Goal: Transaction & Acquisition: Purchase product/service

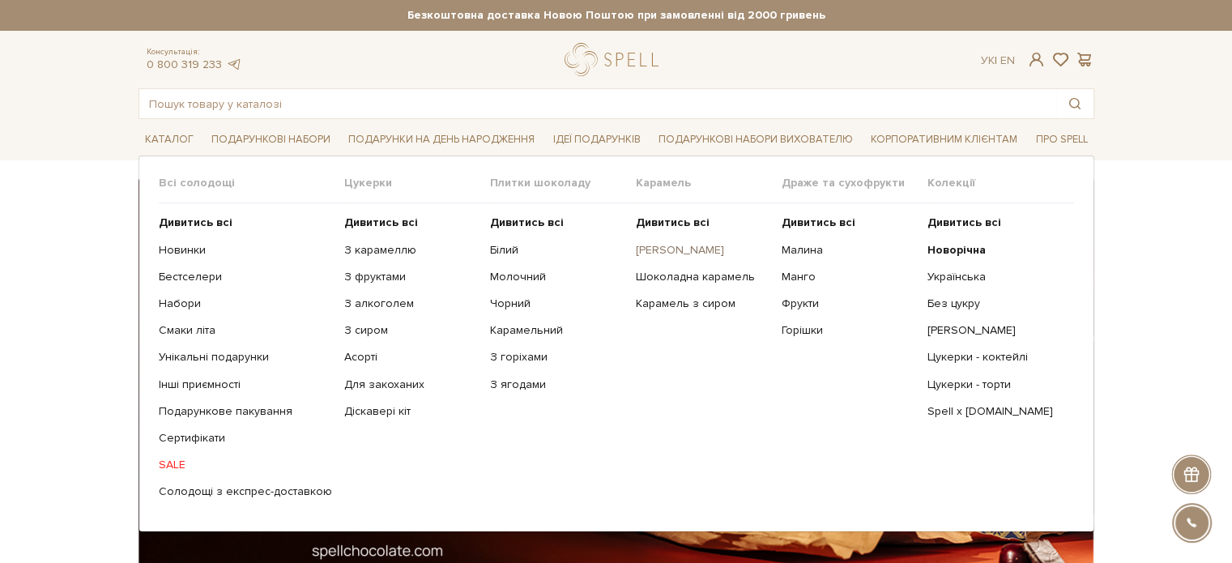
click at [654, 253] on link "[PERSON_NAME]" at bounding box center [703, 250] width 134 height 15
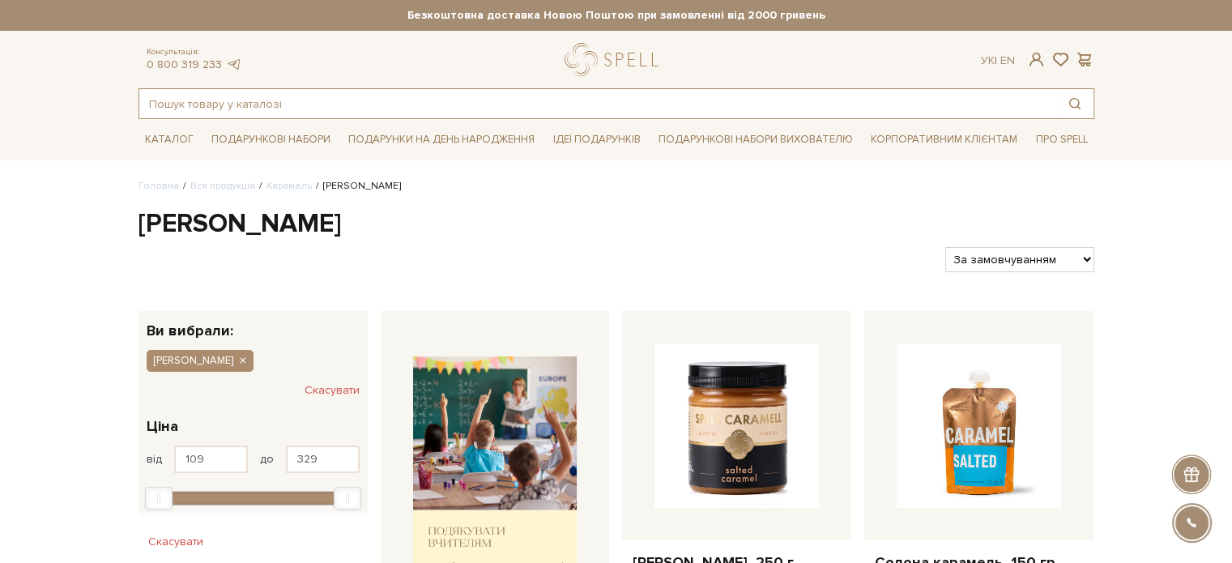
click at [225, 100] on input "text" at bounding box center [597, 103] width 917 height 29
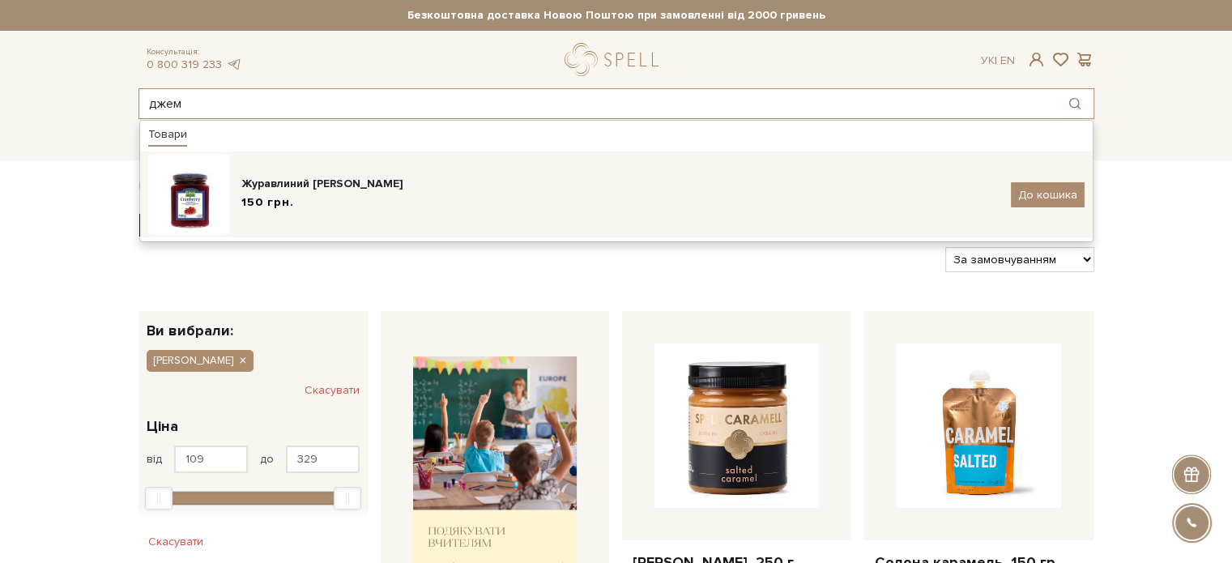
type input "джем"
click at [404, 199] on div "150 грн." at bounding box center [619, 202] width 757 height 17
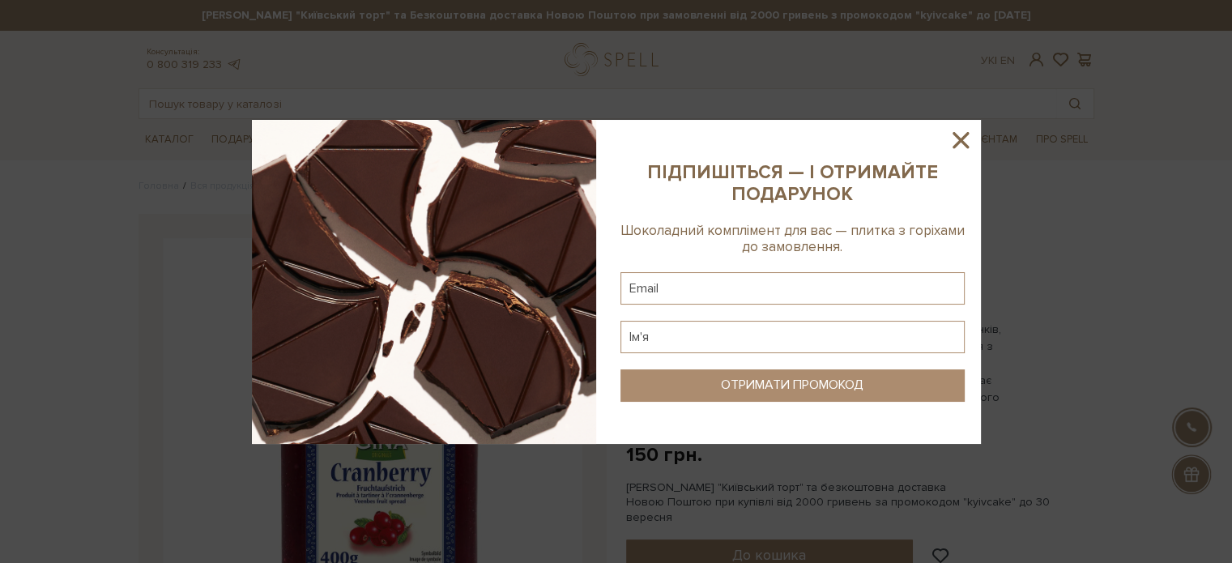
click at [962, 140] on icon at bounding box center [960, 140] width 16 height 16
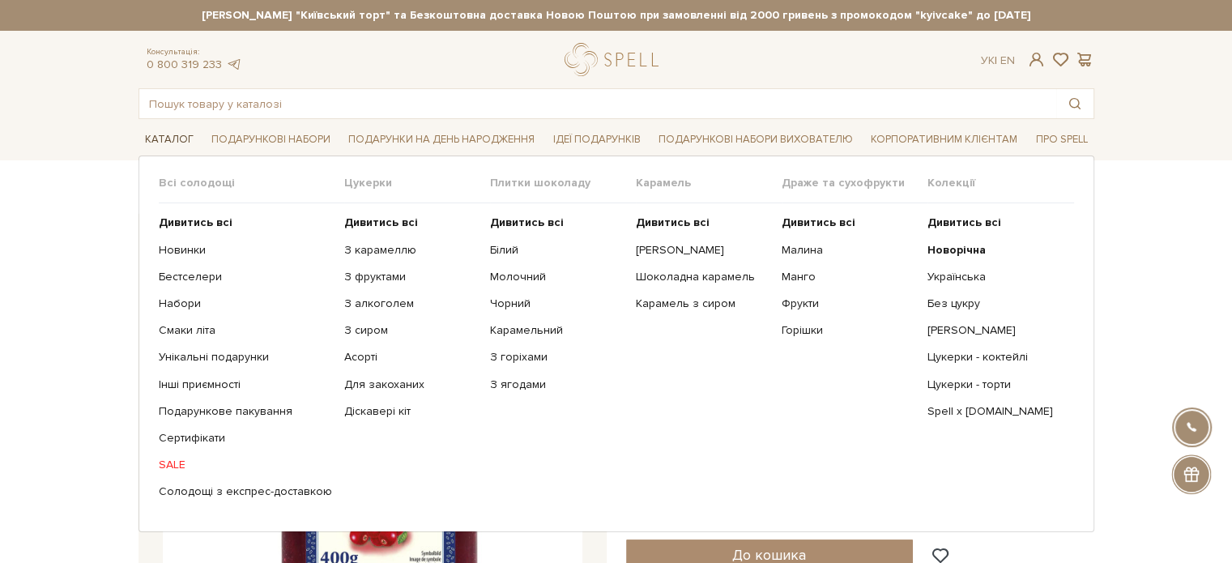
click at [185, 130] on link "Каталог" at bounding box center [169, 139] width 62 height 25
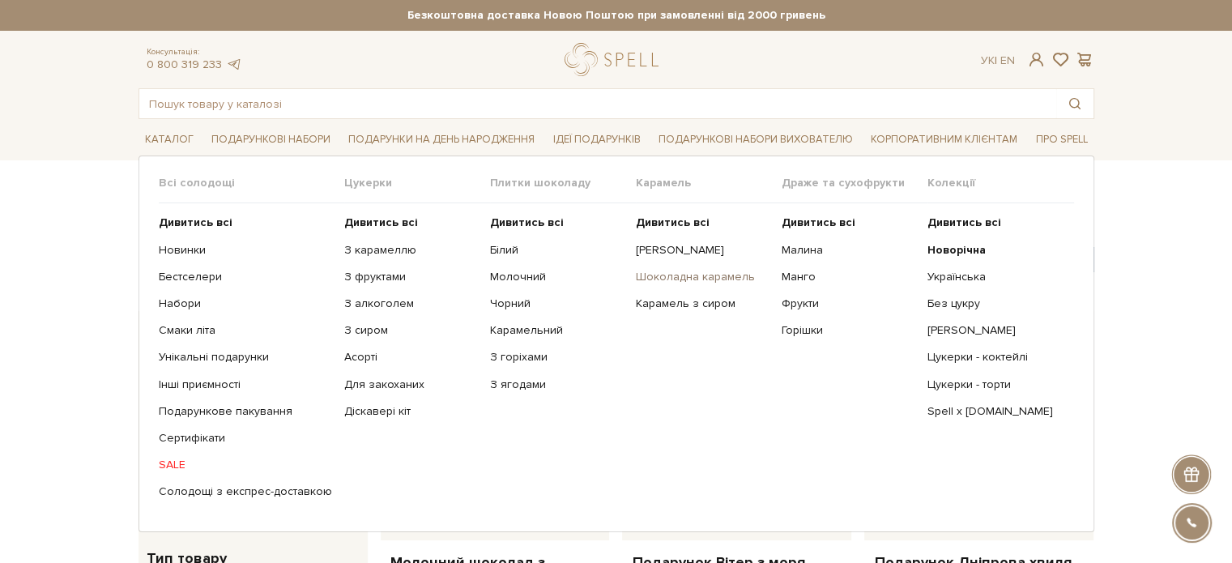
click at [690, 270] on link "Шоколадна карамель" at bounding box center [703, 277] width 134 height 15
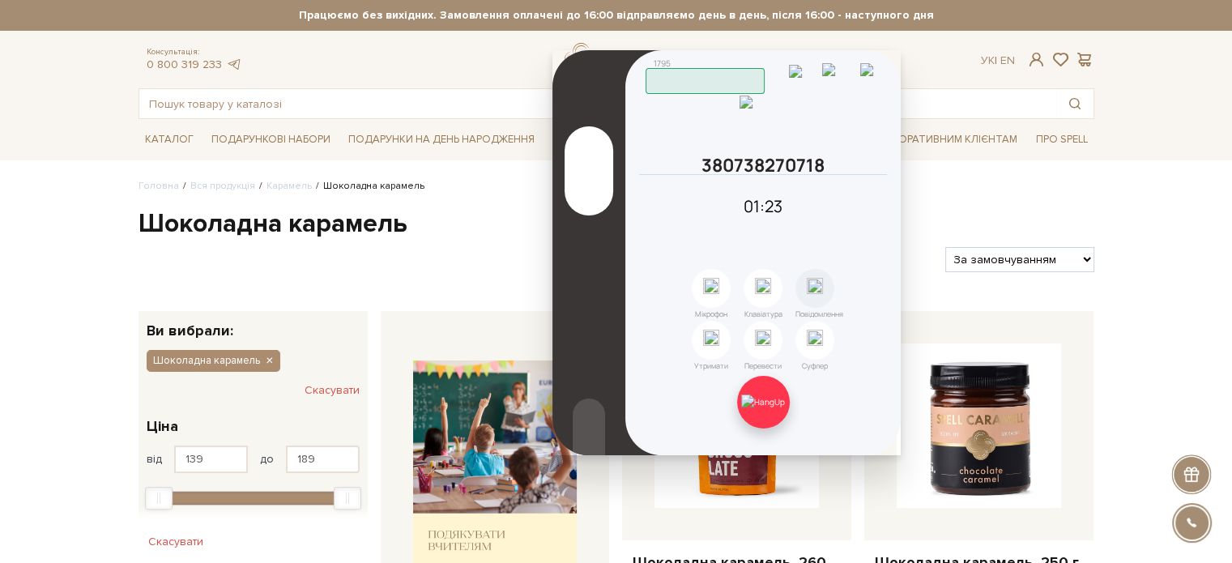
click at [765, 407] on img at bounding box center [763, 401] width 44 height 15
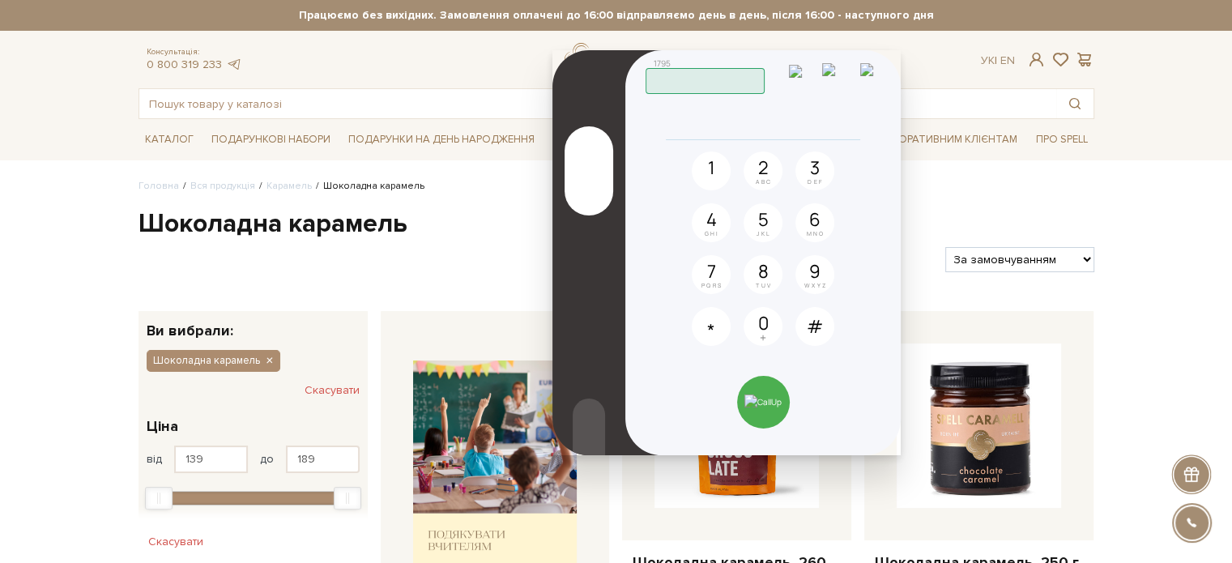
click at [489, 207] on h1 "Шоколадна карамель" at bounding box center [616, 224] width 956 height 34
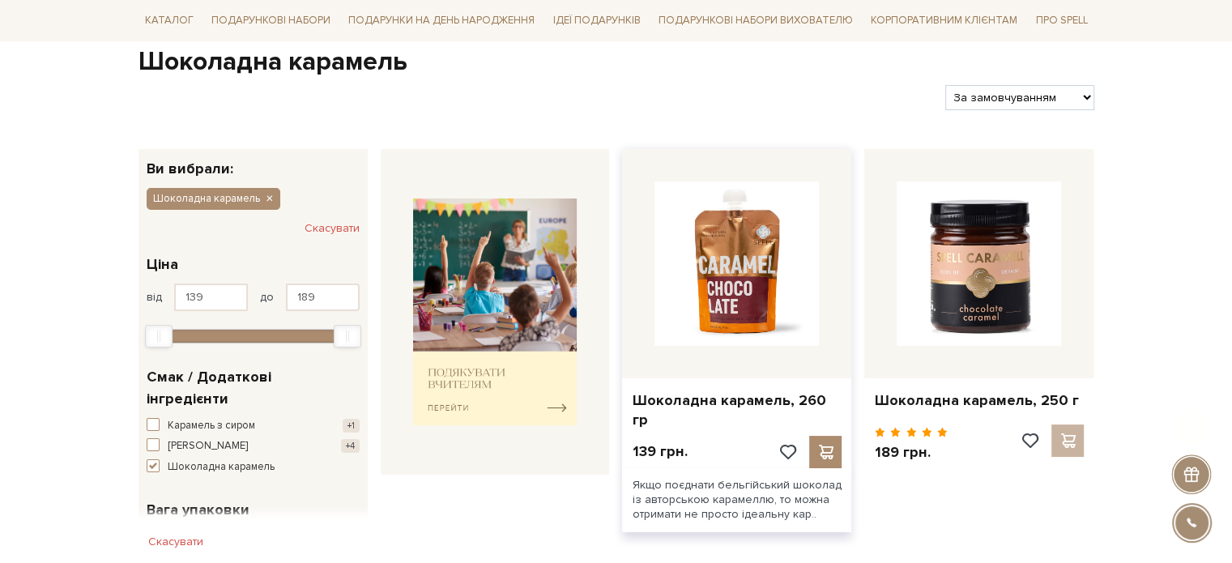
scroll to position [243, 0]
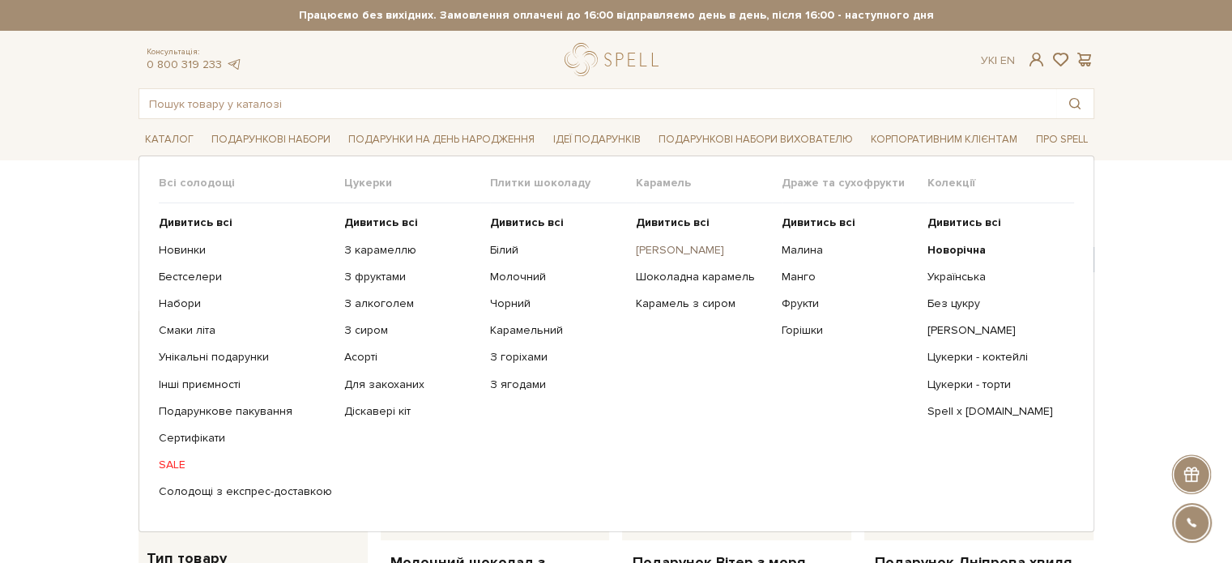
click at [671, 246] on link "[PERSON_NAME]" at bounding box center [703, 250] width 134 height 15
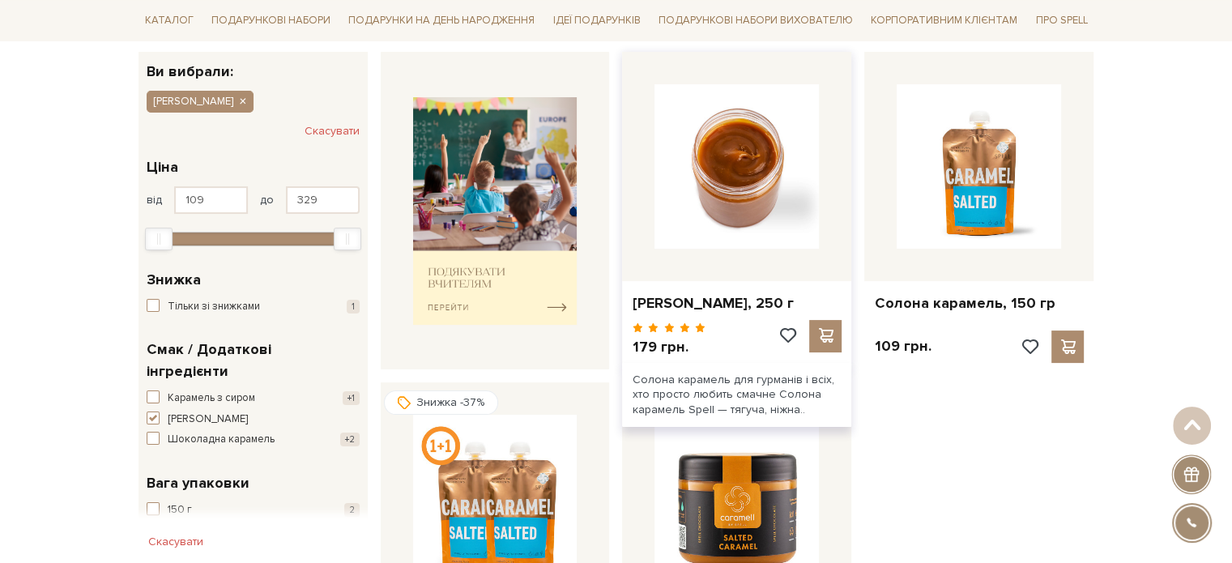
scroll to position [243, 0]
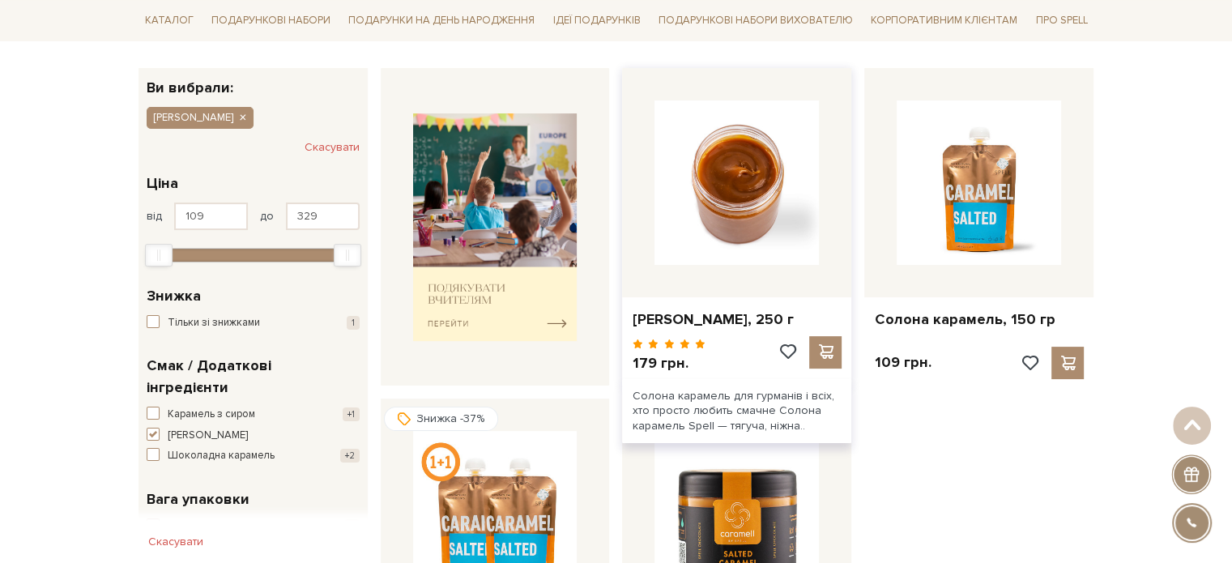
click at [761, 203] on img at bounding box center [736, 182] width 164 height 164
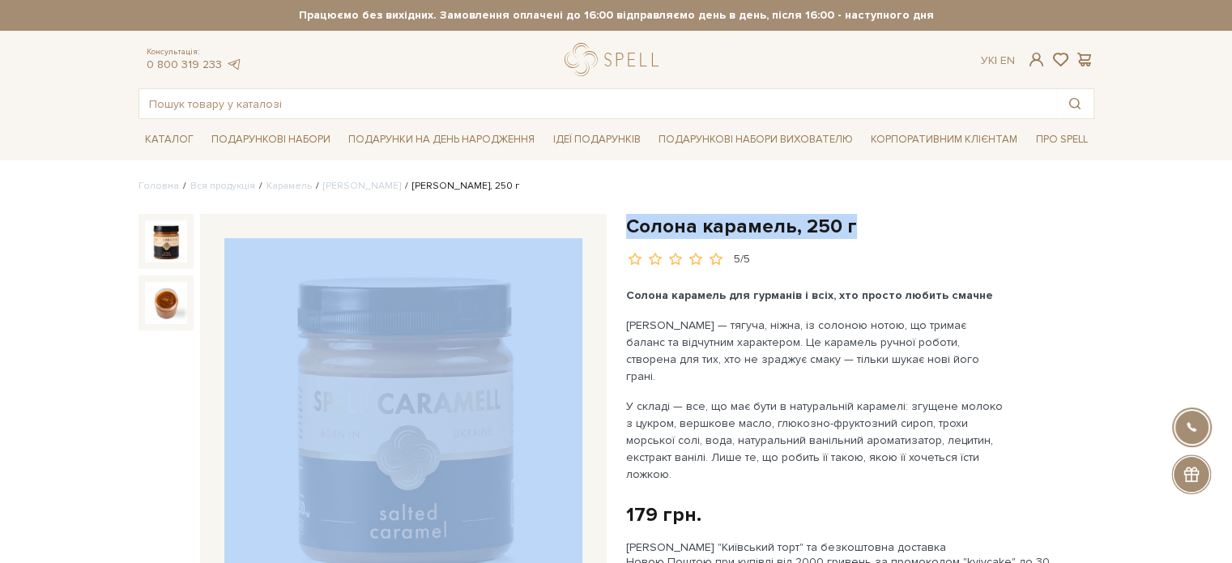
drag, startPoint x: 868, startPoint y: 232, endPoint x: 612, endPoint y: 234, distance: 255.9
click at [862, 228] on h1 "Солона карамель, 250 г" at bounding box center [860, 226] width 468 height 25
click at [871, 228] on h1 "Солона карамель, 250 г" at bounding box center [860, 226] width 468 height 25
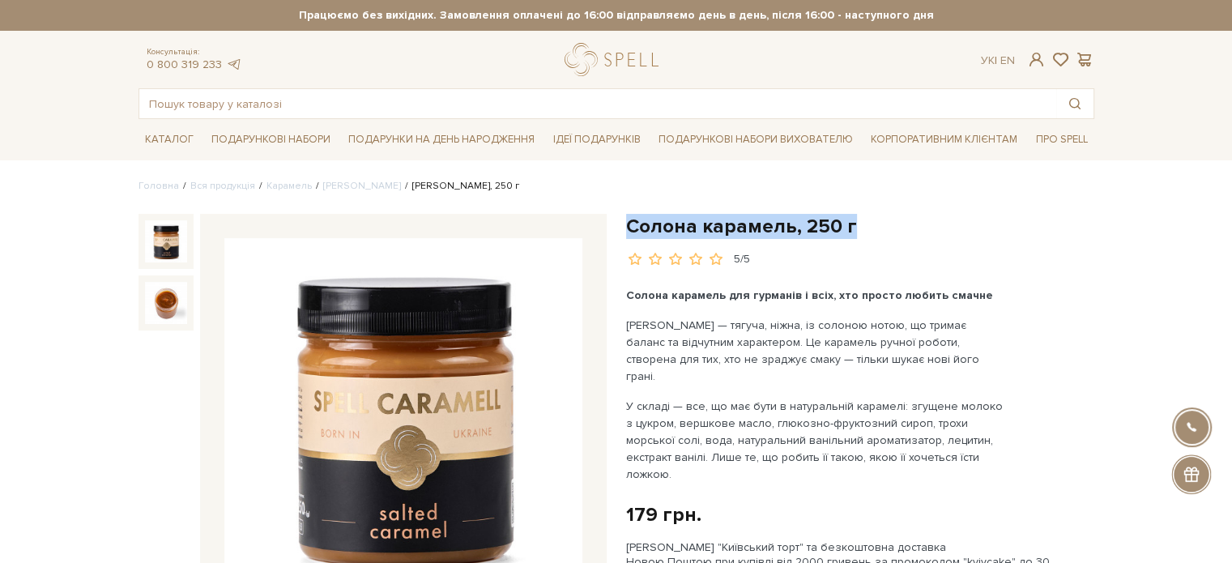
drag, startPoint x: 810, startPoint y: 228, endPoint x: 624, endPoint y: 226, distance: 186.3
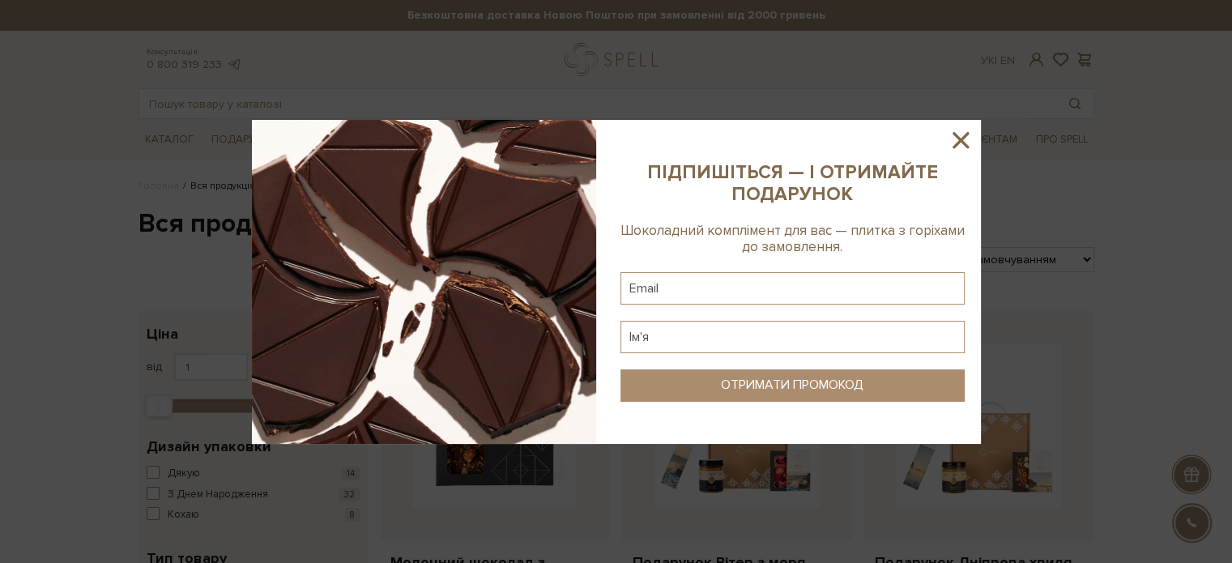
click at [953, 137] on icon at bounding box center [961, 140] width 28 height 28
